Goal: Task Accomplishment & Management: Manage account settings

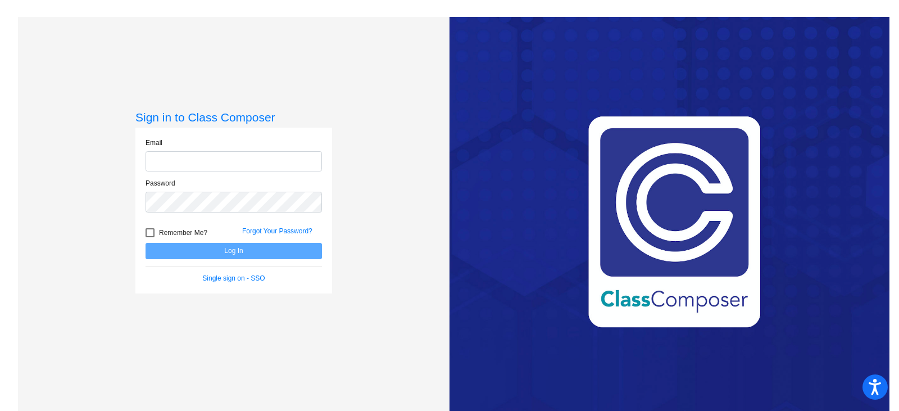
type input "[PERSON_NAME][EMAIL_ADDRESS][PERSON_NAME][DOMAIN_NAME]"
click at [244, 251] on button "Log In" at bounding box center [233, 251] width 176 height 16
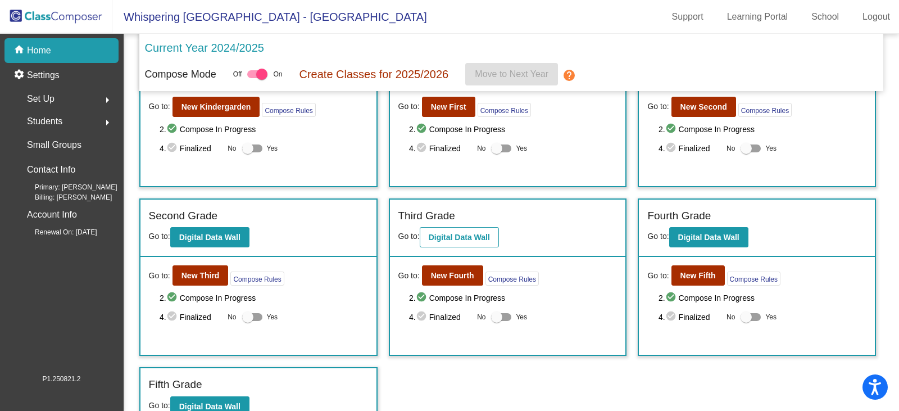
scroll to position [85, 0]
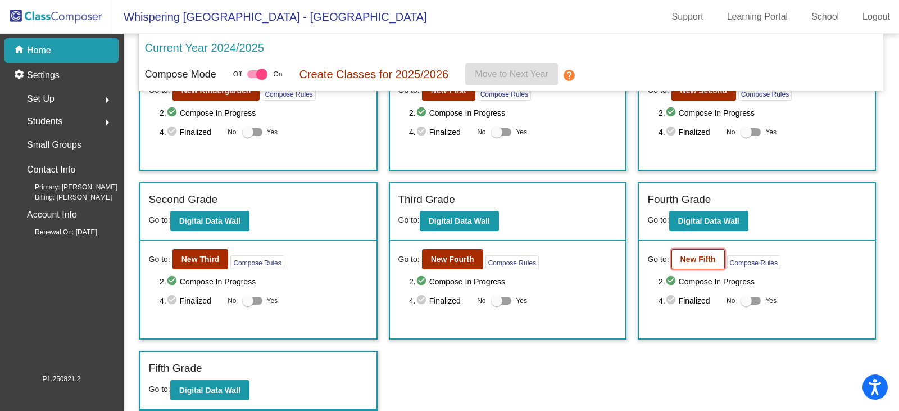
click at [699, 256] on b "New Fifth" at bounding box center [697, 258] width 35 height 9
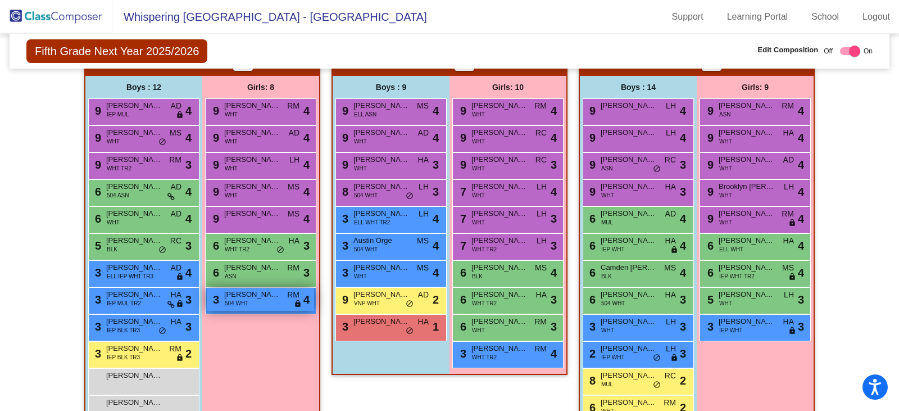
scroll to position [281, 0]
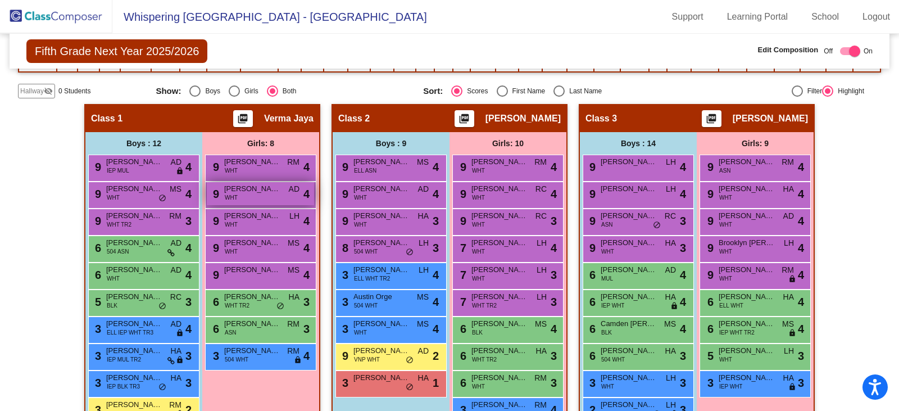
click at [261, 192] on span "[PERSON_NAME]" at bounding box center [252, 188] width 56 height 11
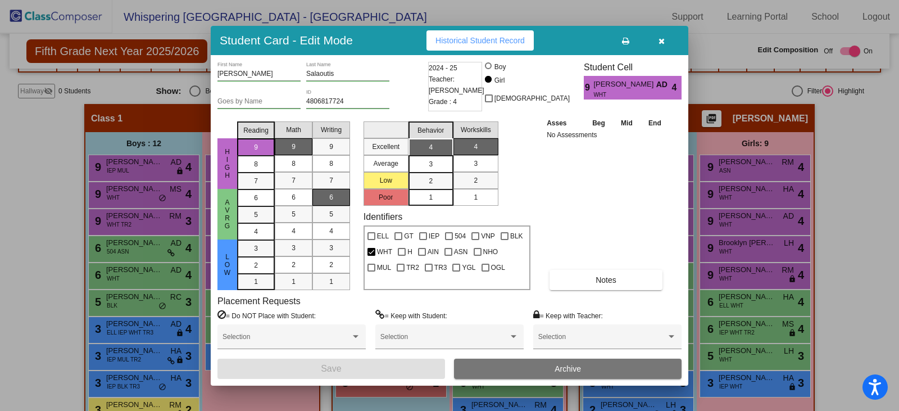
click at [512, 368] on button "Archive" at bounding box center [567, 368] width 227 height 20
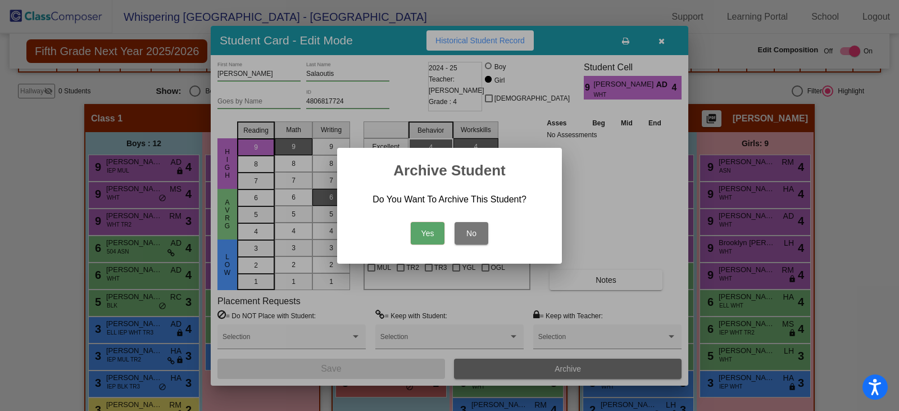
click at [426, 233] on button "Yes" at bounding box center [428, 233] width 34 height 22
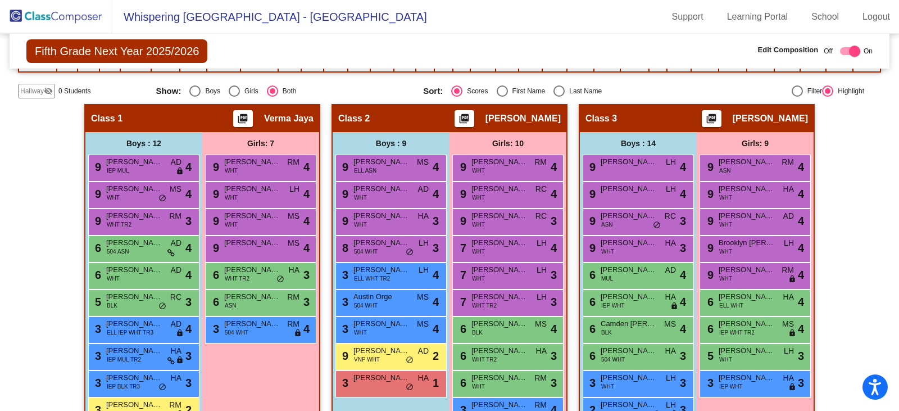
click at [53, 20] on img at bounding box center [56, 16] width 112 height 33
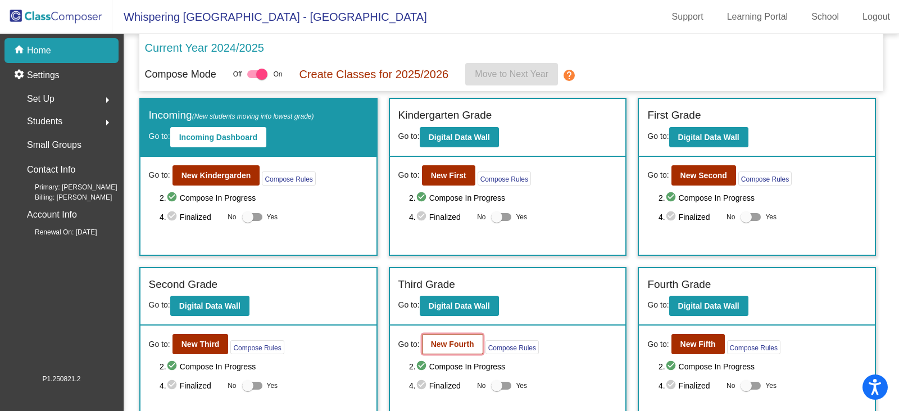
click at [447, 344] on b "New Fourth" at bounding box center [452, 343] width 43 height 9
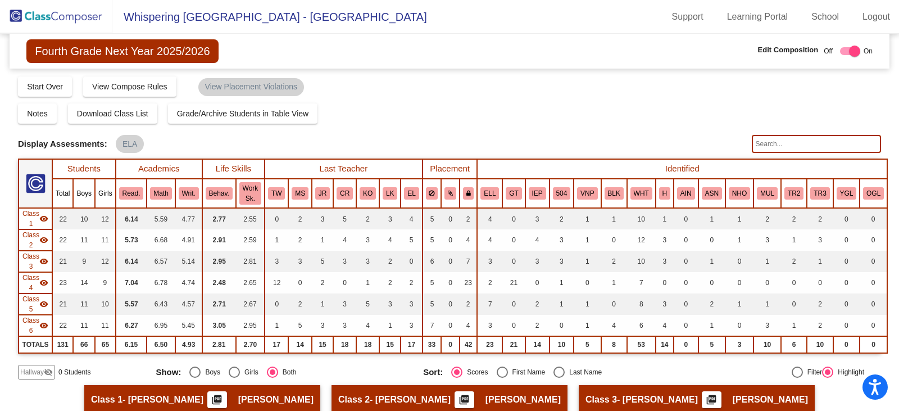
click at [38, 14] on img at bounding box center [56, 16] width 112 height 33
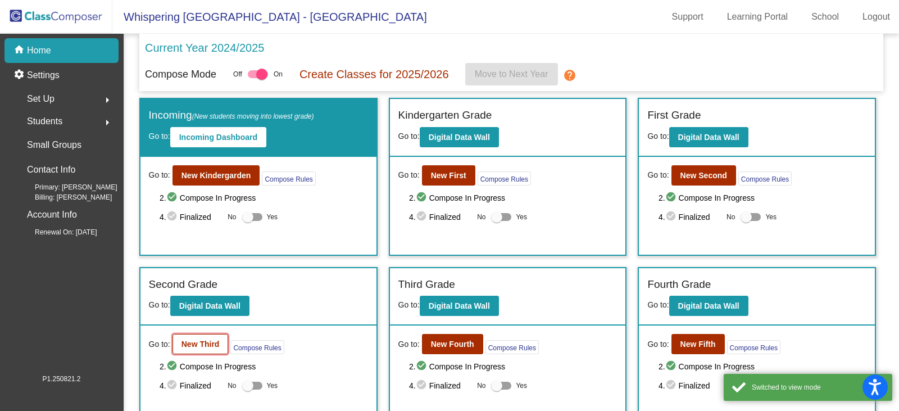
click at [202, 344] on b "New Third" at bounding box center [200, 343] width 38 height 9
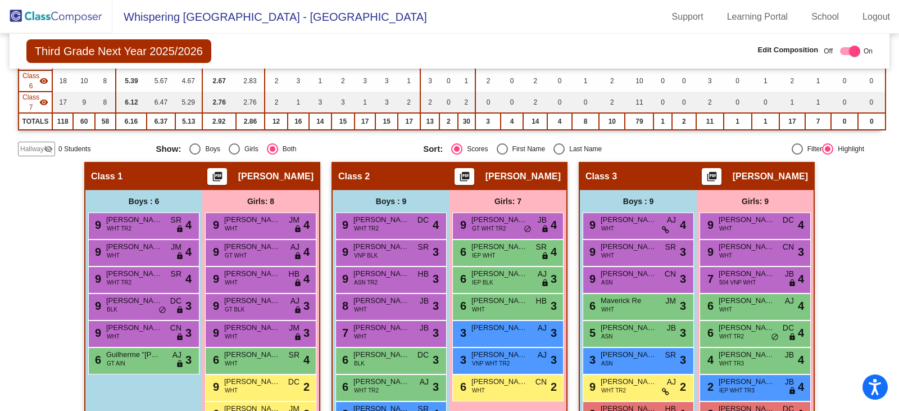
scroll to position [337, 0]
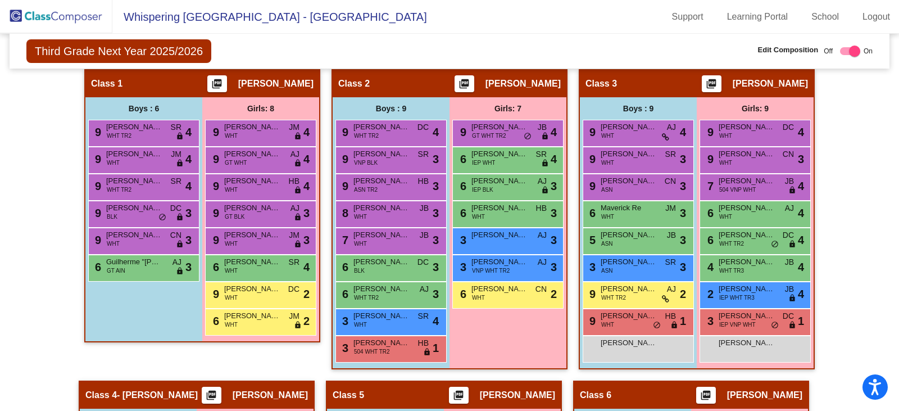
click at [55, 11] on img at bounding box center [56, 16] width 112 height 33
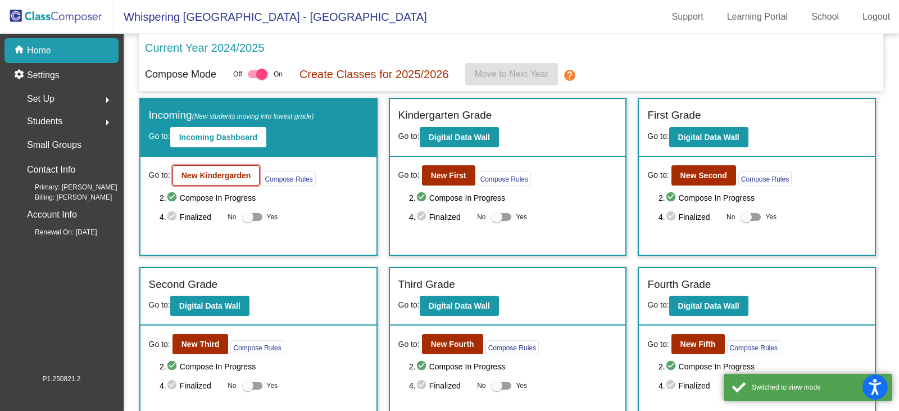
click at [230, 179] on b "New Kindergarden" at bounding box center [216, 175] width 70 height 9
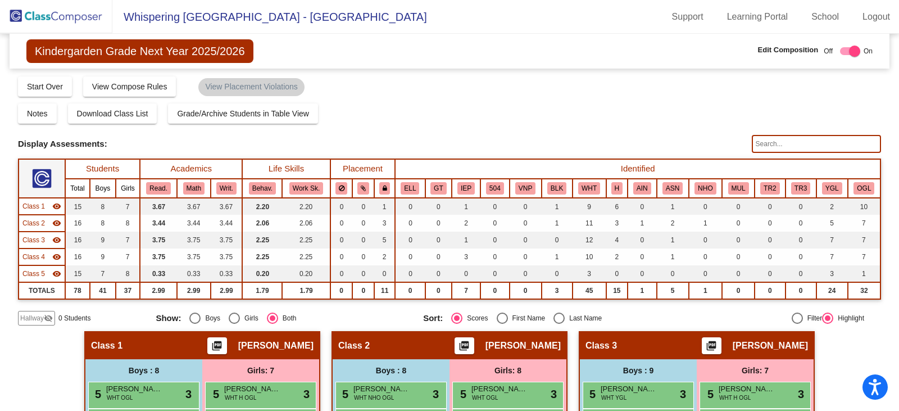
click at [38, 15] on img at bounding box center [56, 16] width 112 height 33
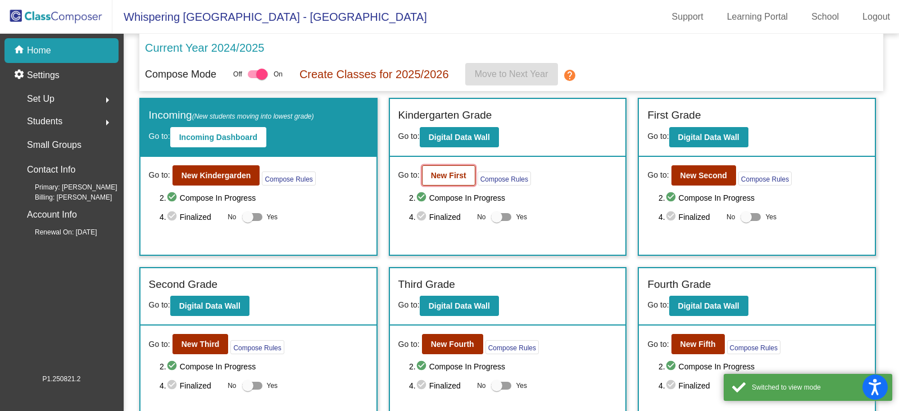
click at [431, 173] on b "New First" at bounding box center [448, 175] width 35 height 9
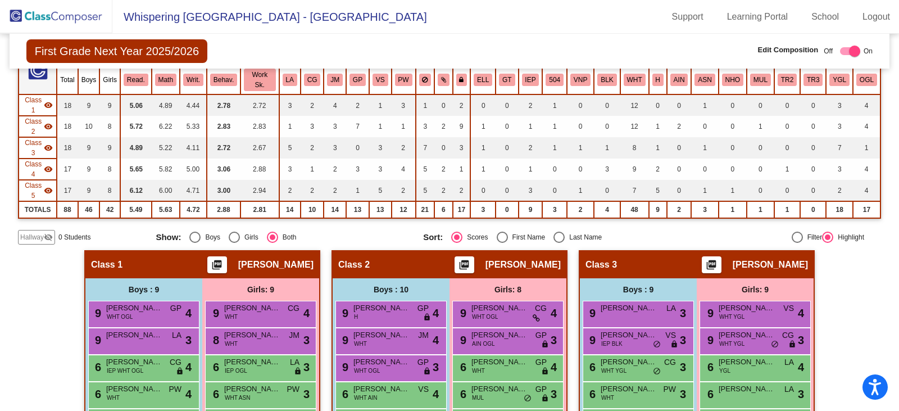
scroll to position [112, 0]
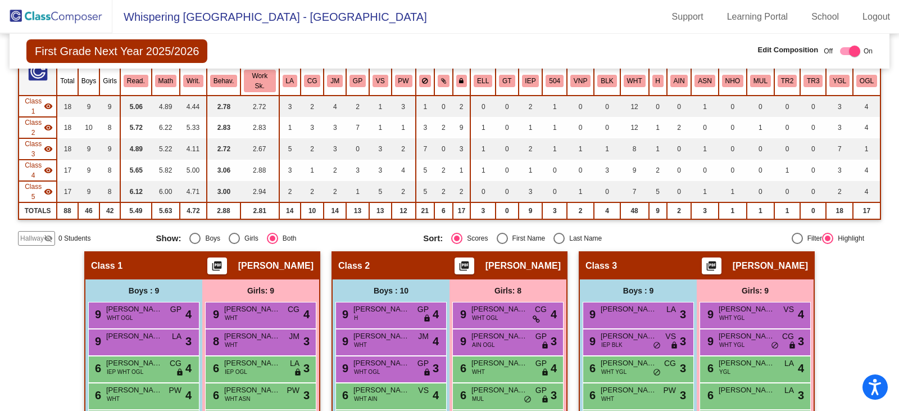
click at [47, 16] on img at bounding box center [56, 16] width 112 height 33
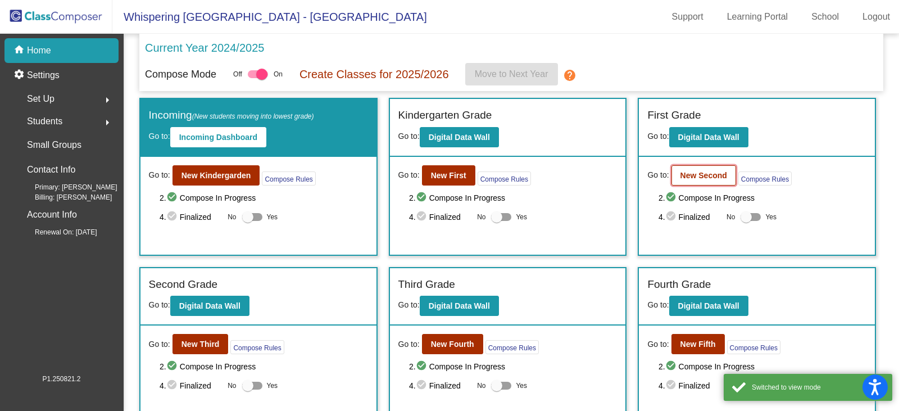
click at [680, 173] on b "New Second" at bounding box center [703, 175] width 47 height 9
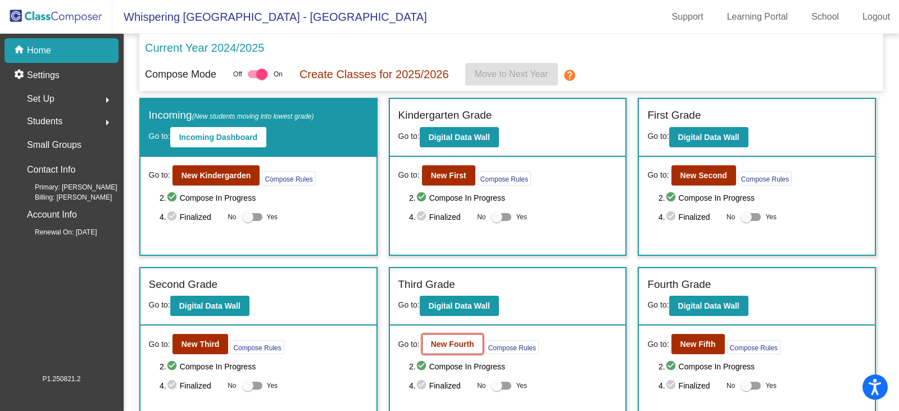
click at [444, 346] on b "New Fourth" at bounding box center [452, 343] width 43 height 9
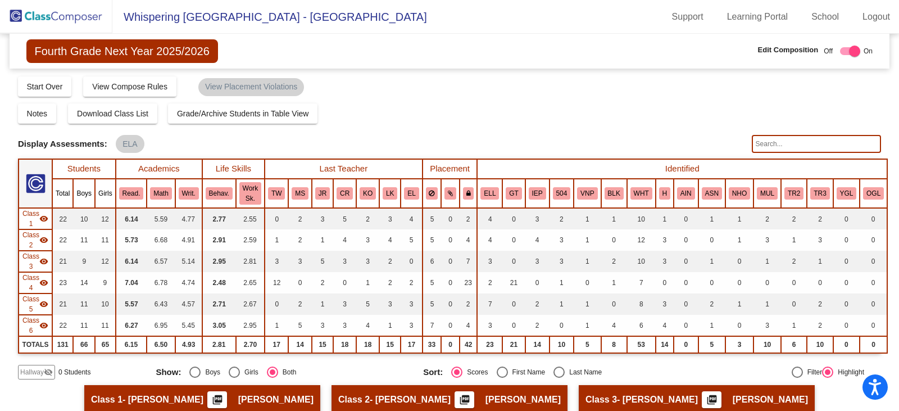
click at [42, 19] on img at bounding box center [56, 16] width 112 height 33
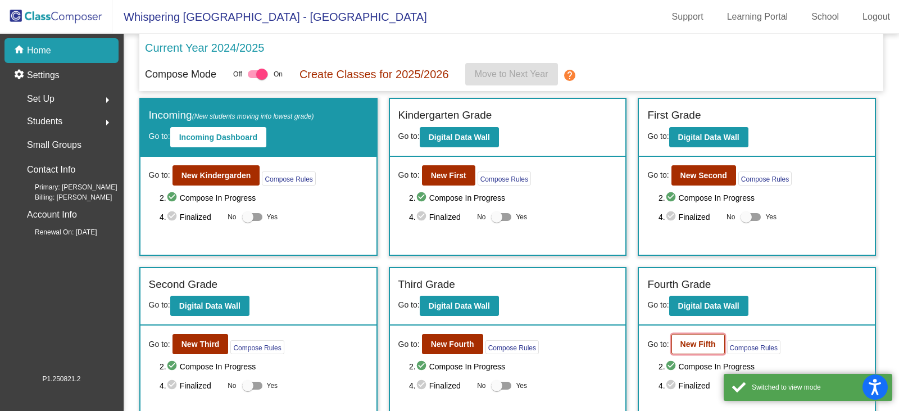
click at [697, 345] on b "New Fifth" at bounding box center [697, 343] width 35 height 9
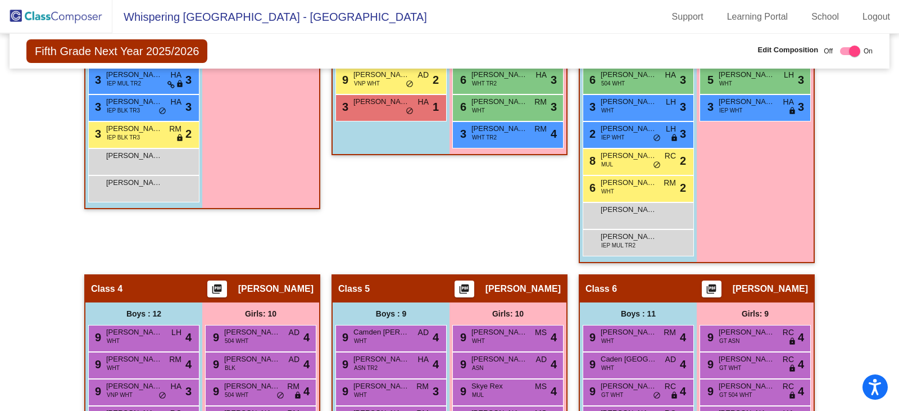
scroll to position [562, 0]
